Goal: Information Seeking & Learning: Learn about a topic

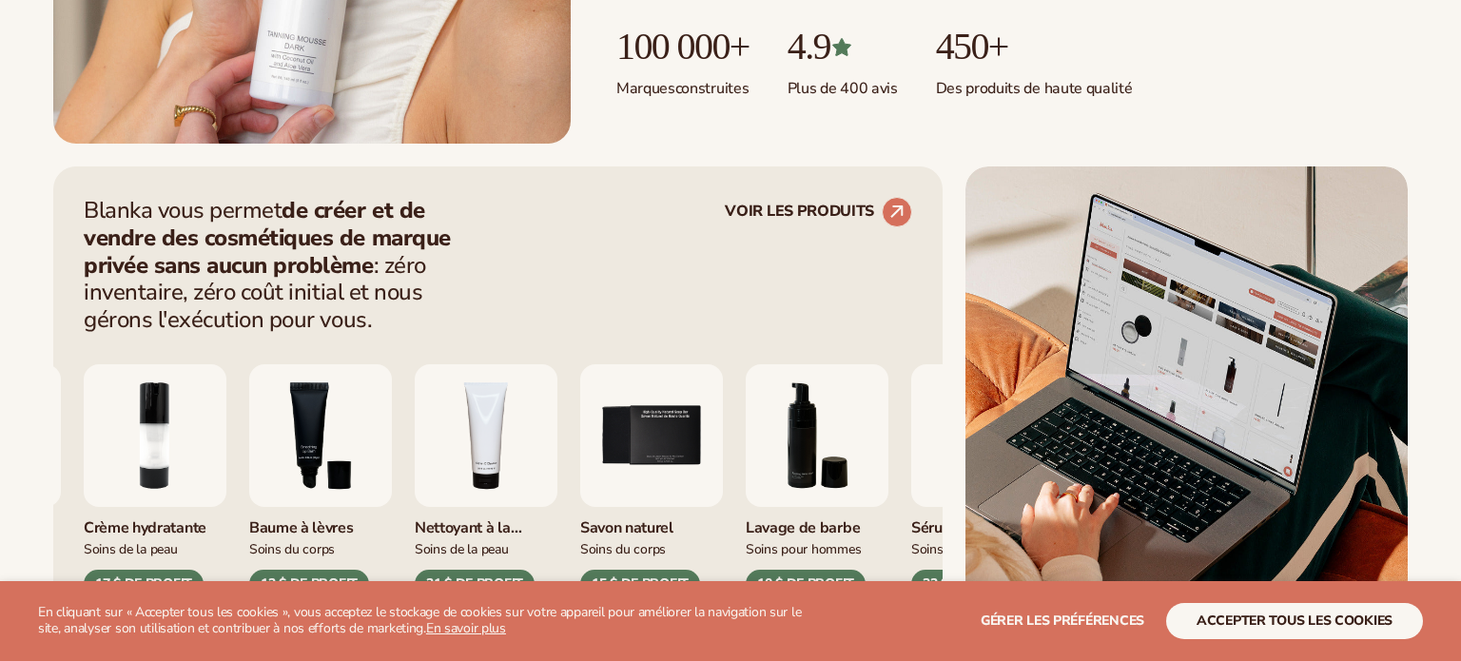
scroll to position [624, 0]
click at [606, 286] on div "Blanka vous permet de créer et de vendre des cosmétiques de marque privée sans …" at bounding box center [498, 265] width 829 height 137
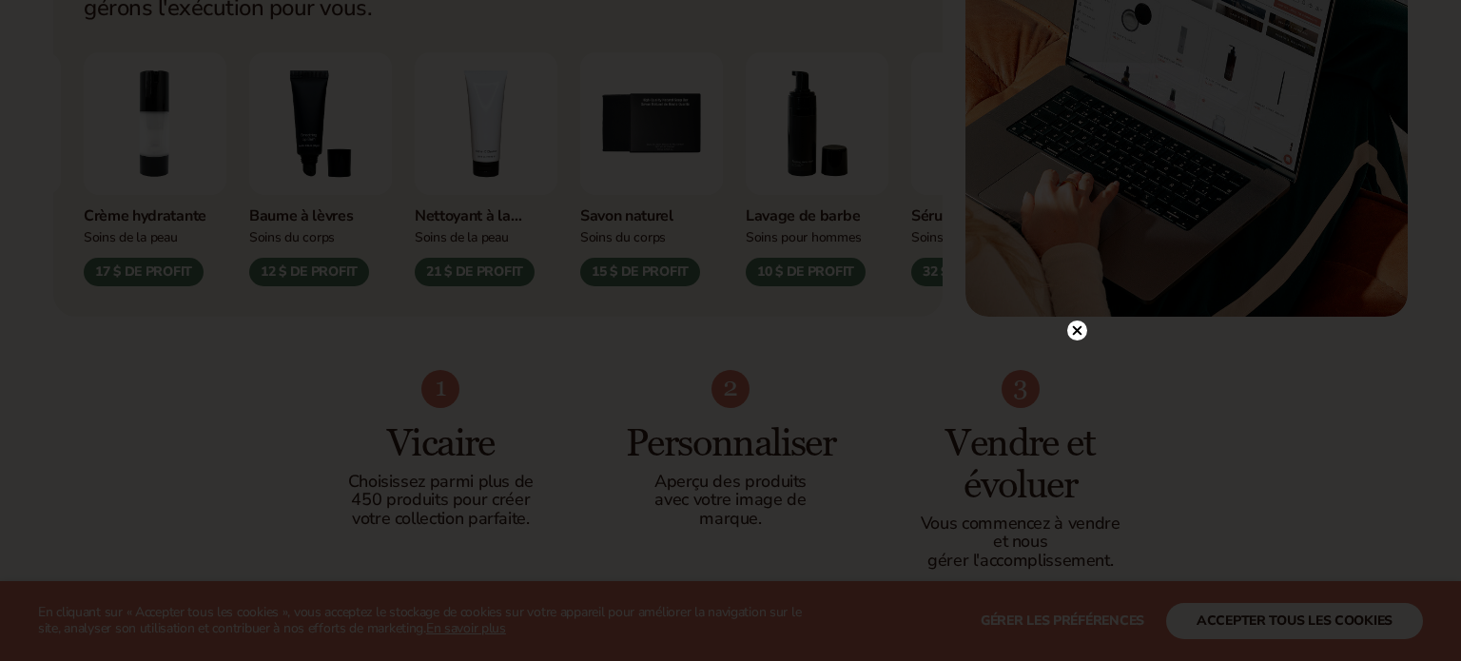
scroll to position [1716, 0]
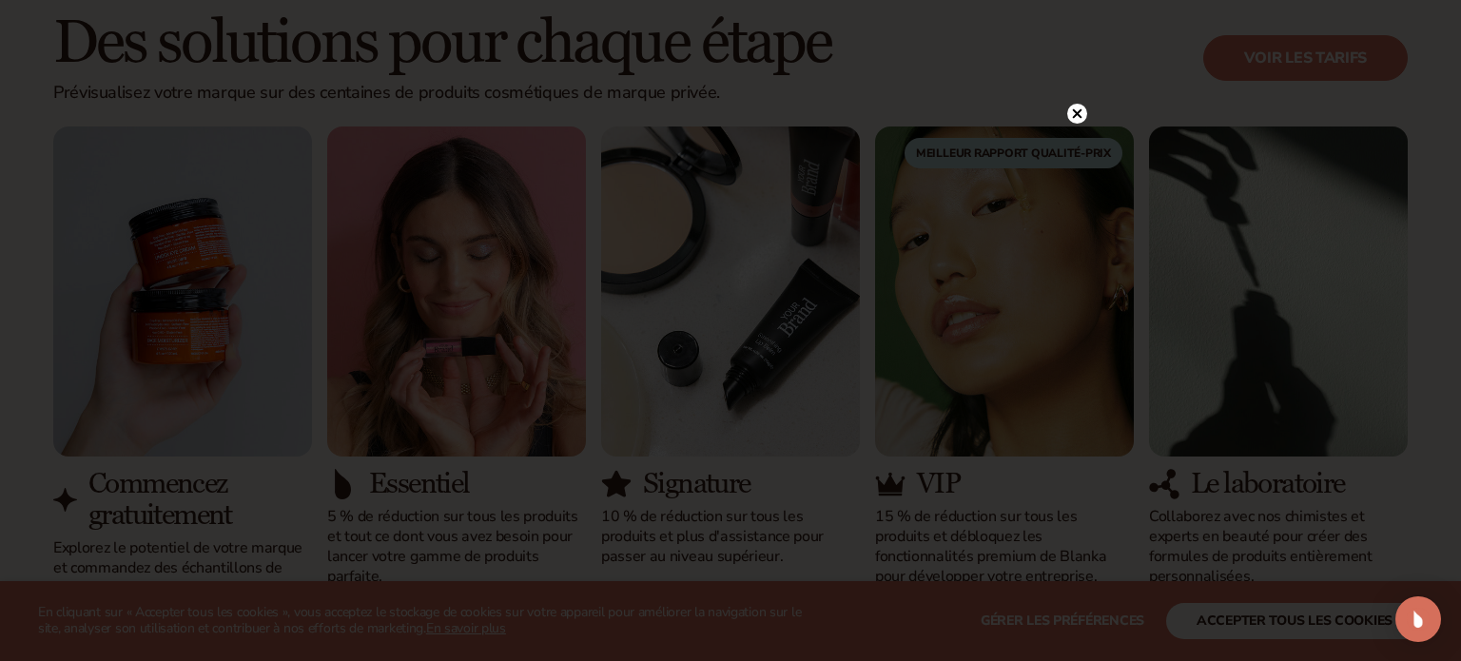
click at [1078, 110] on circle at bounding box center [1078, 114] width 20 height 20
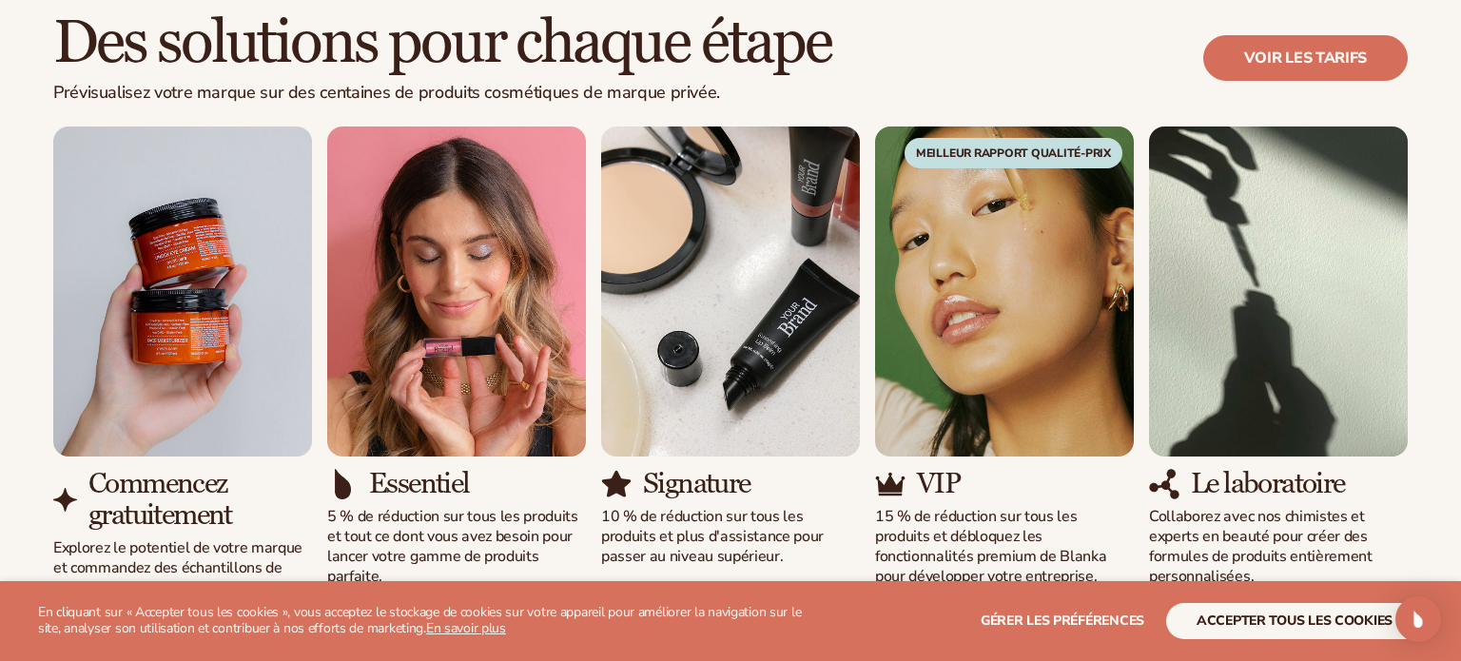
click at [104, 24] on font "Des solutions pour chaque étape" at bounding box center [442, 43] width 778 height 74
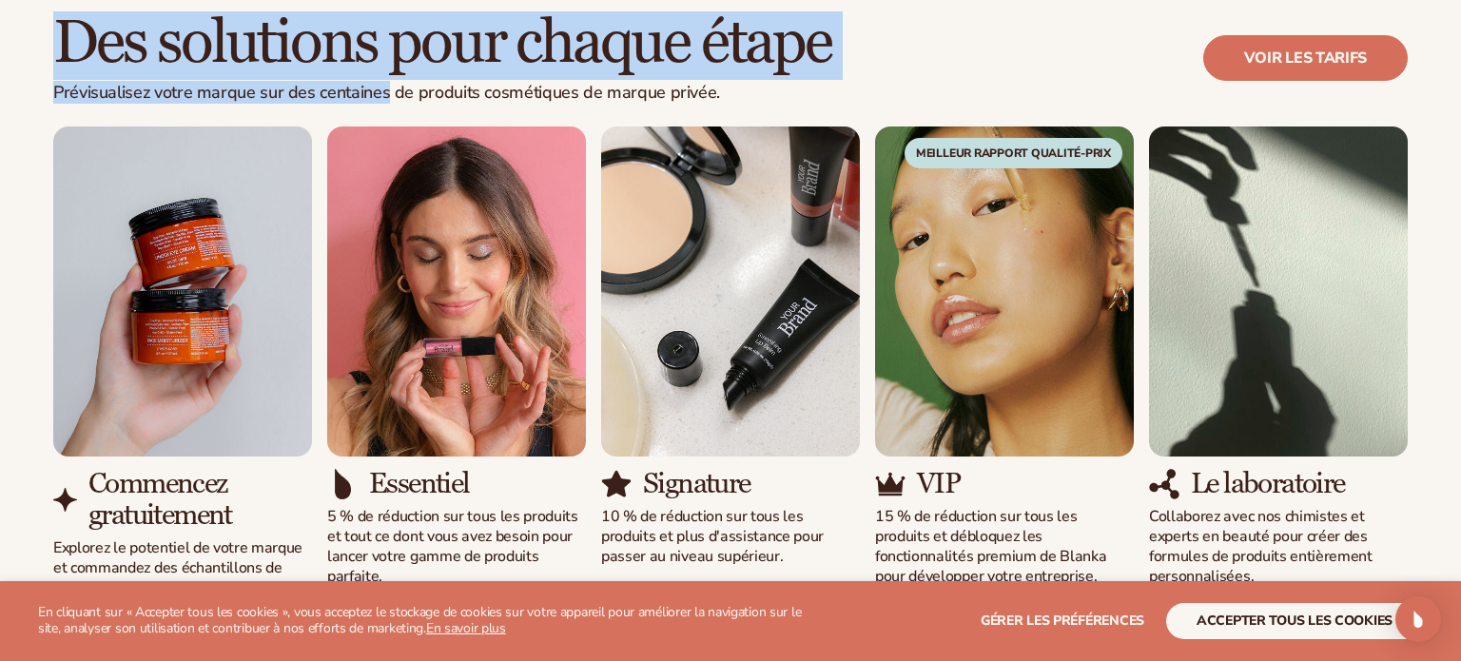
drag, startPoint x: 104, startPoint y: 24, endPoint x: 363, endPoint y: 86, distance: 266.1
click at [363, 86] on div "Des solutions pour chaque étape Prévisualisez votre marque sur des centaines de…" at bounding box center [442, 57] width 778 height 92
click at [365, 86] on font "Prévisualisez votre marque sur des centaines de produits cosmétiques de marque …" at bounding box center [386, 92] width 667 height 23
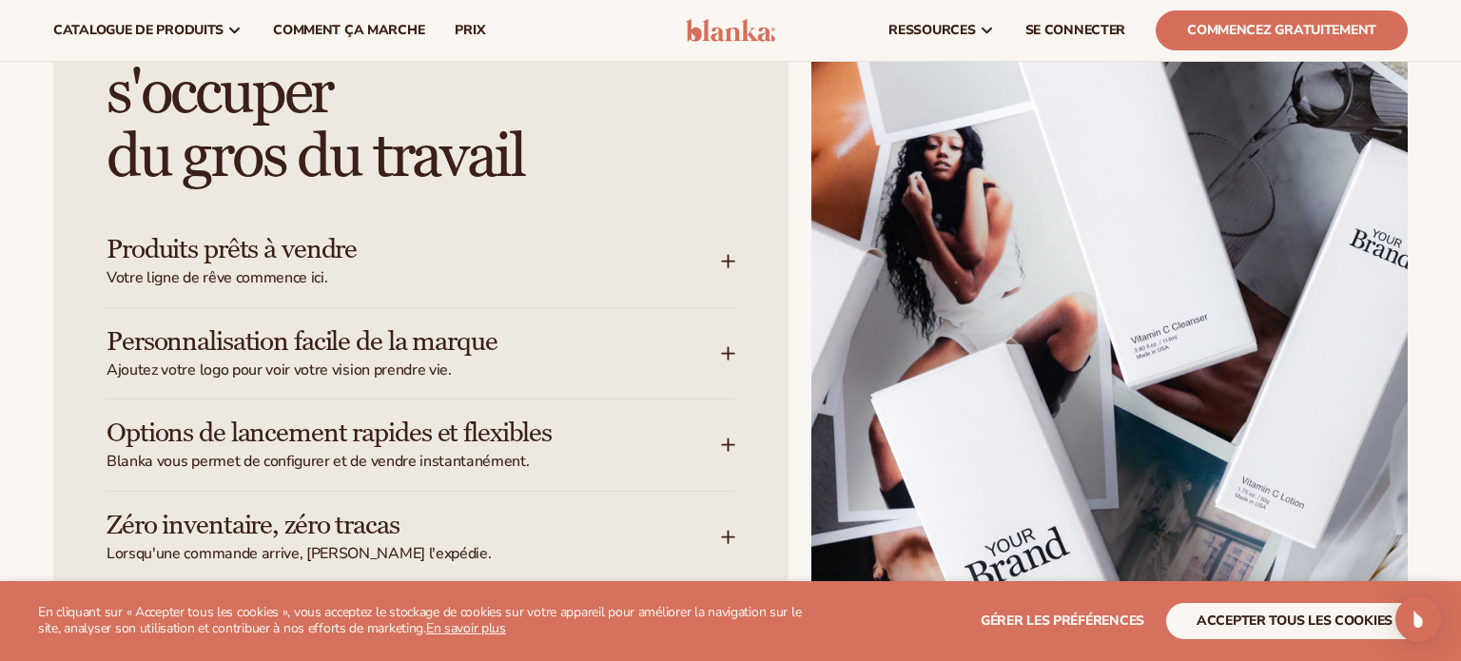
scroll to position [0, 0]
